Goal: Check status: Check status

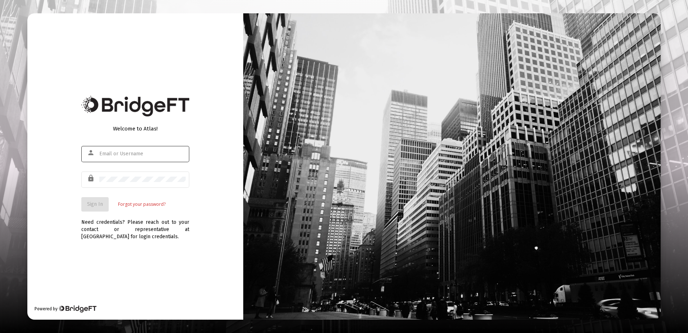
click at [135, 155] on input "text" at bounding box center [142, 154] width 86 height 6
paste input "[PERSON_NAME][EMAIL_ADDRESS][DOMAIN_NAME]"
type input "[PERSON_NAME][EMAIL_ADDRESS][DOMAIN_NAME]"
click at [92, 204] on span "Sign In" at bounding box center [95, 204] width 16 height 6
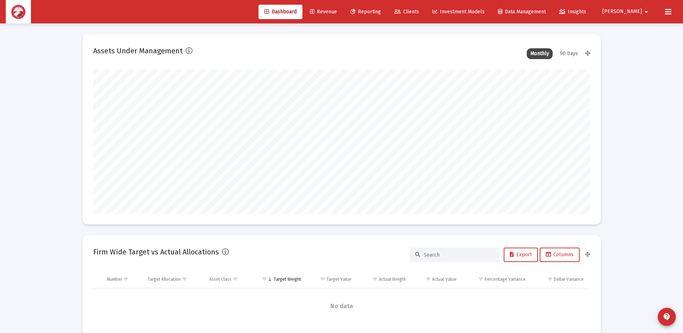
scroll to position [144, 267]
type input "[DATE]"
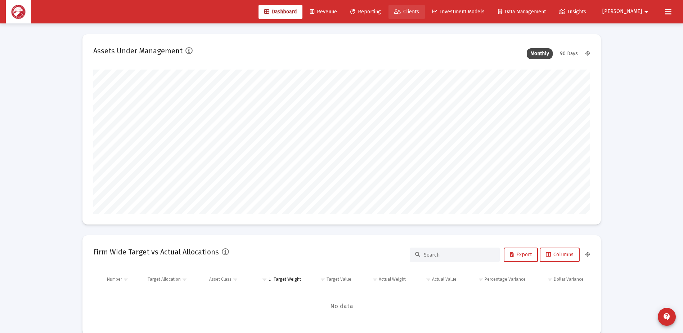
click at [419, 12] on span "Clients" at bounding box center [406, 12] width 25 height 6
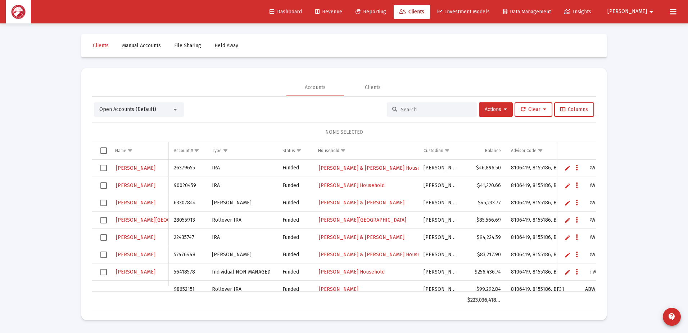
click at [415, 104] on div at bounding box center [432, 109] width 90 height 14
click at [417, 111] on input at bounding box center [436, 110] width 71 height 6
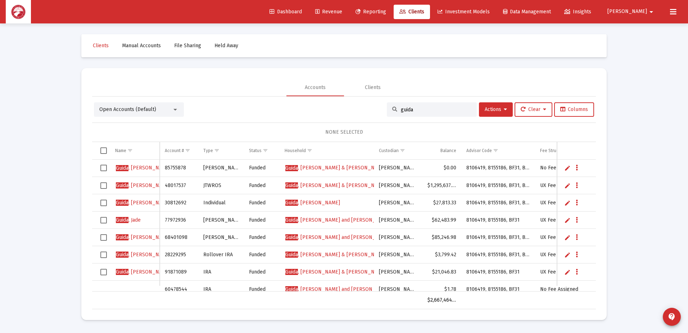
type input "guida"
click at [322, 222] on span "[PERSON_NAME] and [PERSON_NAME]" at bounding box center [337, 220] width 105 height 6
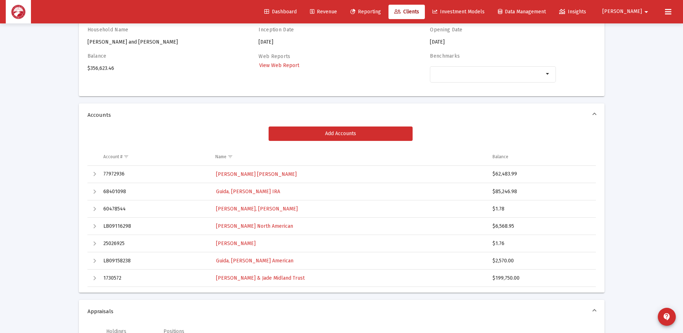
scroll to position [72, 0]
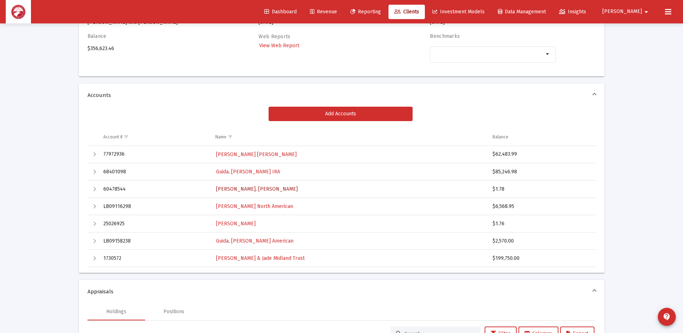
click at [256, 190] on span "[PERSON_NAME], [PERSON_NAME]" at bounding box center [257, 189] width 82 height 6
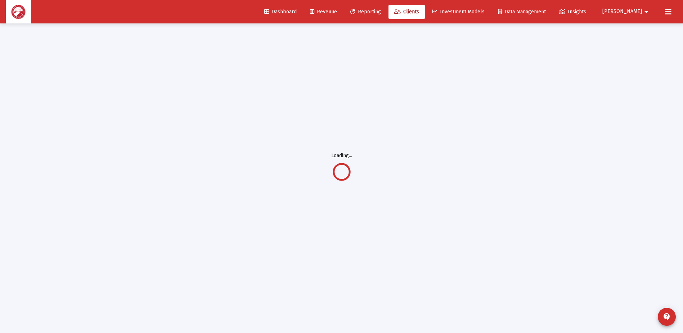
scroll to position [23, 0]
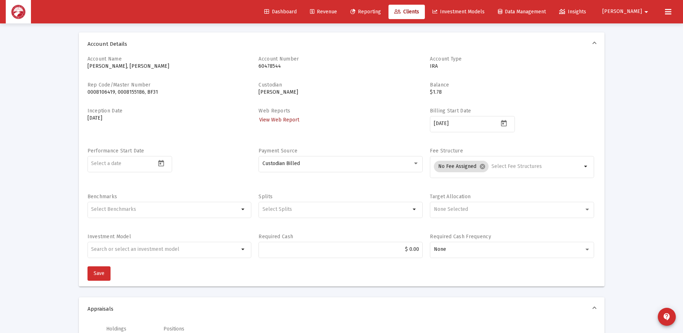
click at [290, 122] on span "View Web Report" at bounding box center [279, 120] width 40 height 6
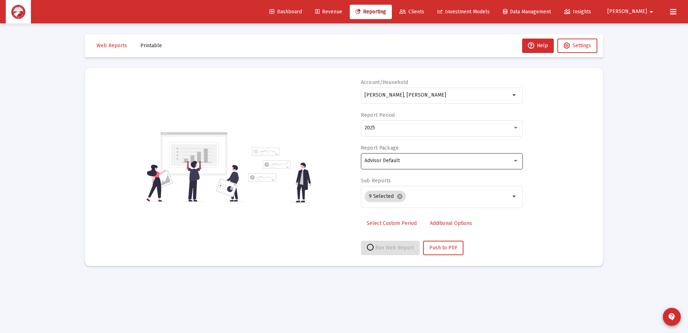
select select "View all"
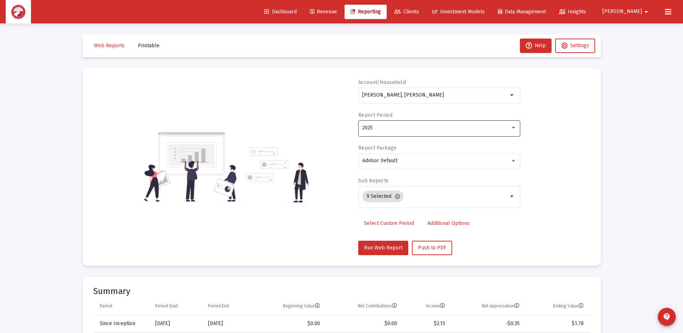
click at [502, 133] on div "2025" at bounding box center [439, 128] width 154 height 18
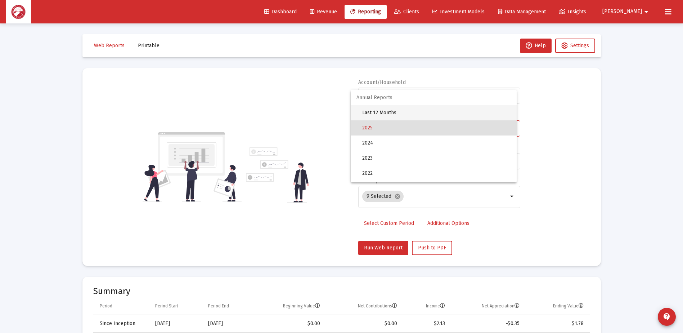
click at [465, 119] on span "Last 12 Months" at bounding box center [436, 112] width 149 height 15
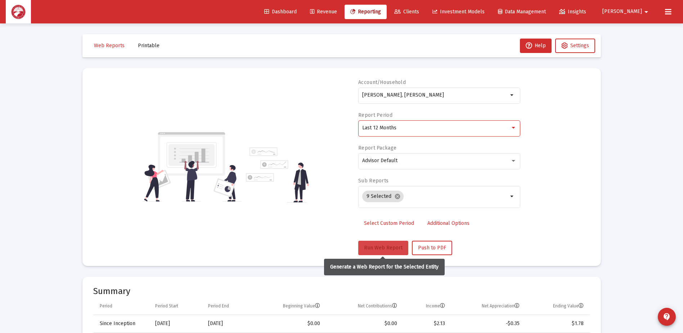
click at [389, 247] on span "Run Web Report" at bounding box center [383, 247] width 39 height 6
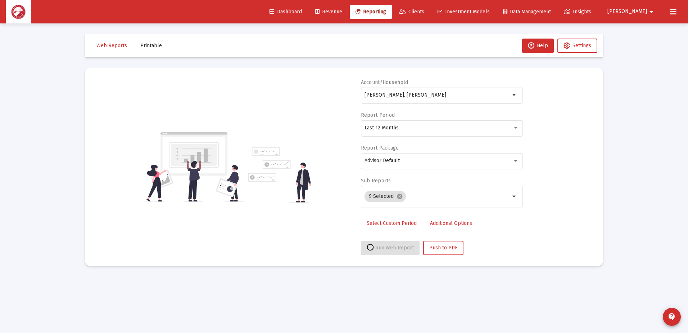
select select "View all"
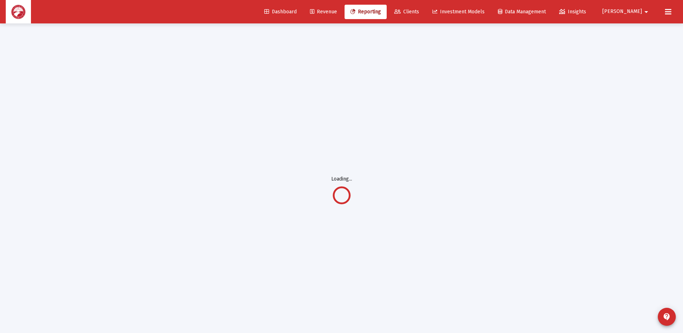
scroll to position [23, 0]
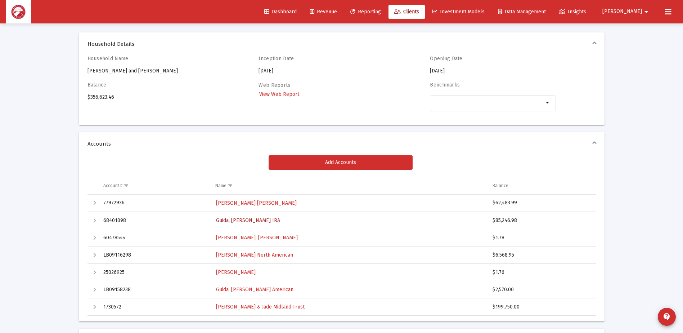
click at [253, 221] on span "Guida, [PERSON_NAME] IRA" at bounding box center [248, 220] width 64 height 6
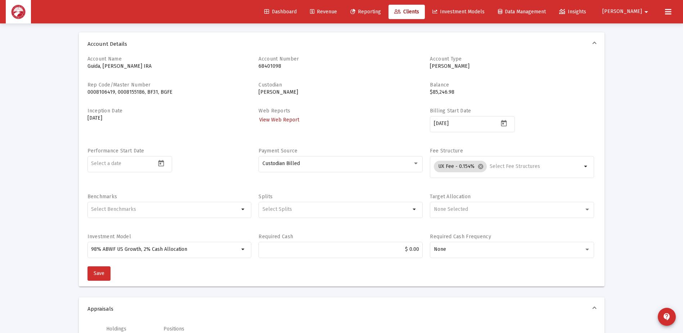
click at [288, 118] on span "View Web Report" at bounding box center [279, 120] width 40 height 6
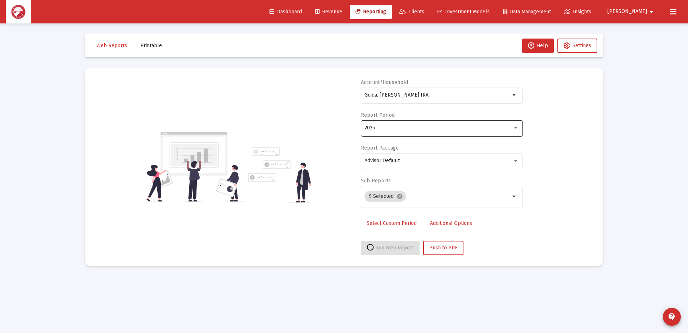
click at [397, 125] on div "2025" at bounding box center [439, 128] width 148 height 6
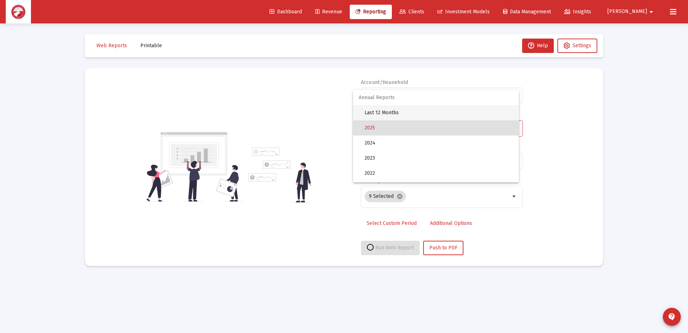
click at [396, 114] on span "Last 12 Months" at bounding box center [439, 112] width 149 height 15
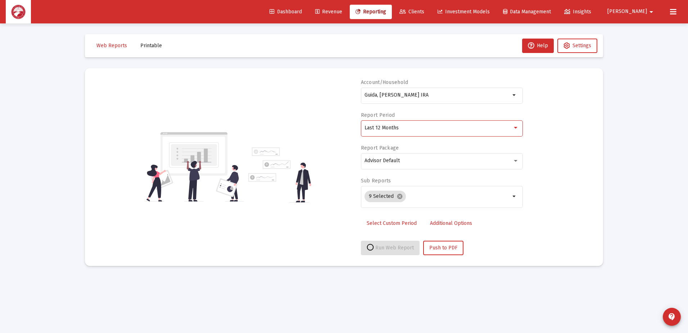
select select "View all"
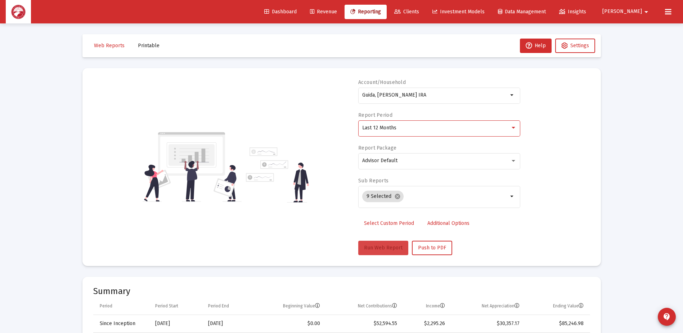
click at [386, 250] on span "Run Web Report" at bounding box center [383, 247] width 39 height 6
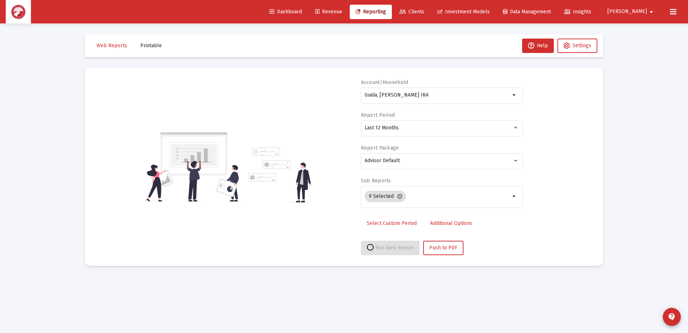
select select "View all"
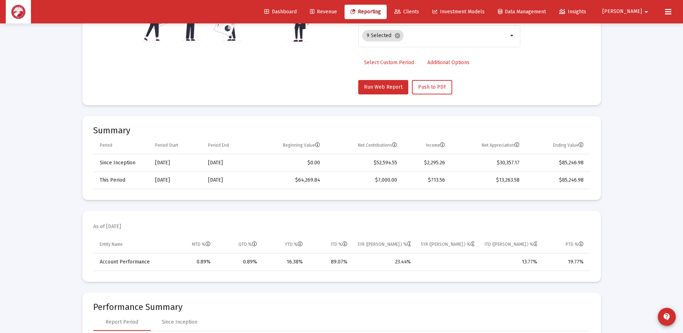
scroll to position [216, 0]
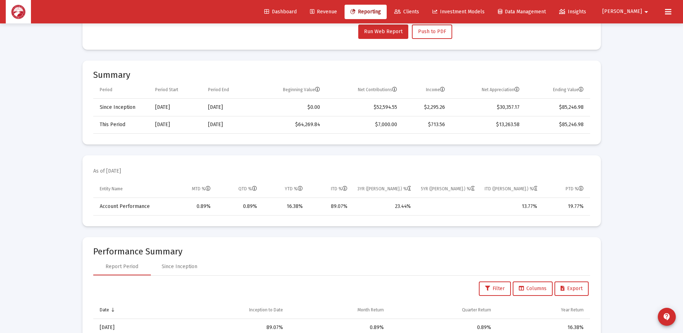
scroll to position [23, 0]
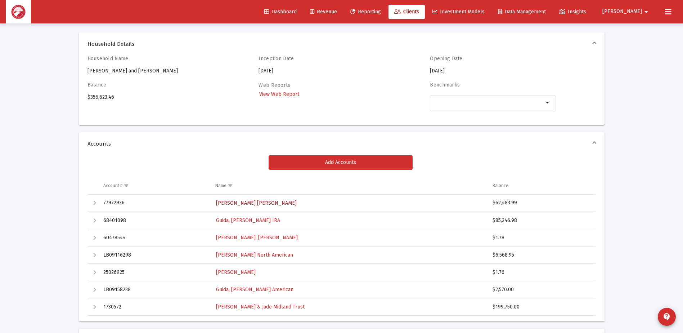
click at [231, 202] on span "[PERSON_NAME] [PERSON_NAME]" at bounding box center [256, 203] width 81 height 6
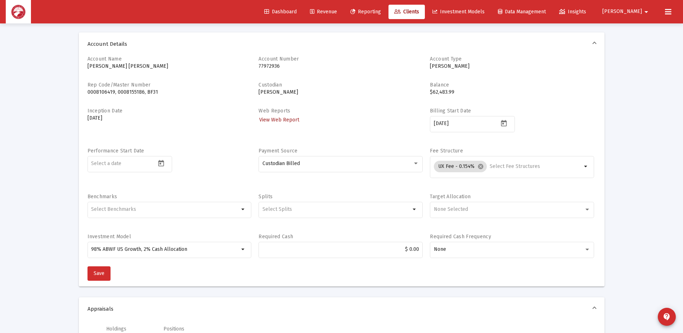
click at [288, 119] on span "View Web Report" at bounding box center [279, 120] width 40 height 6
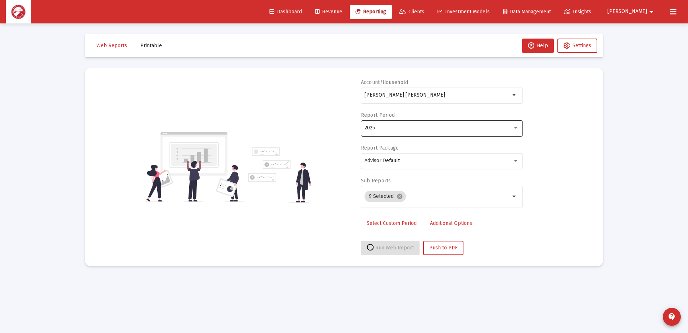
click at [388, 130] on div "2025" at bounding box center [439, 128] width 148 height 6
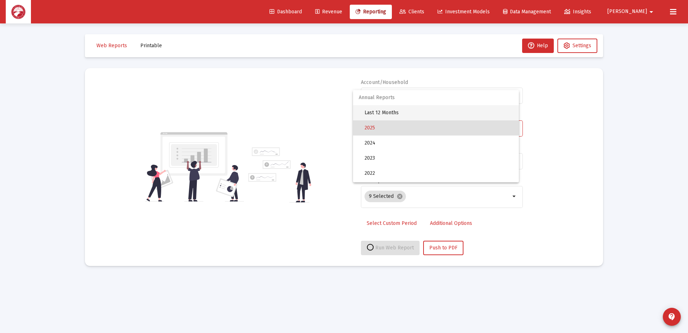
click at [393, 107] on span "Last 12 Months" at bounding box center [439, 112] width 149 height 15
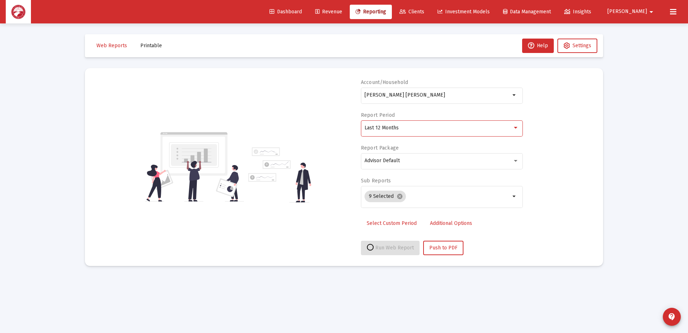
select select "View all"
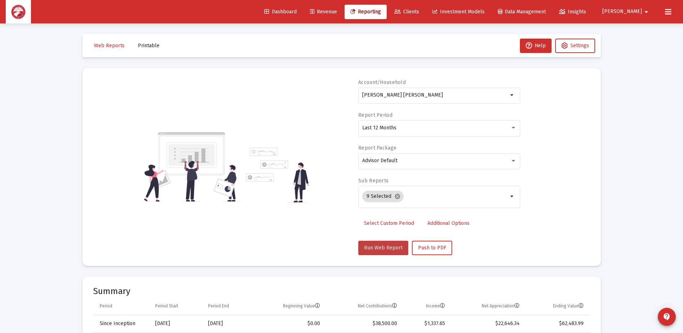
click at [388, 248] on span "Run Web Report" at bounding box center [383, 247] width 39 height 6
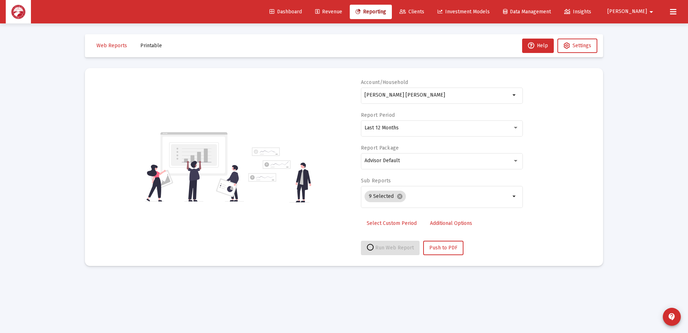
select select "View all"
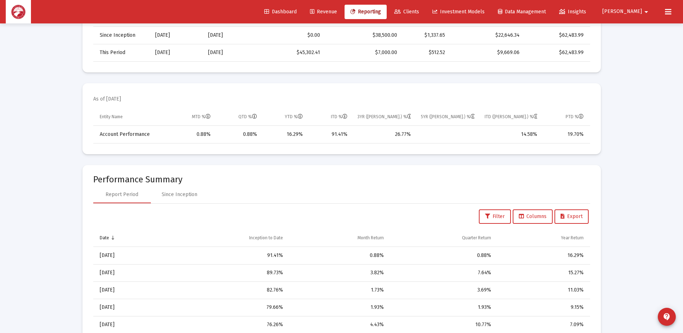
scroll to position [72, 0]
